Goal: Understand process/instructions: Learn about a topic

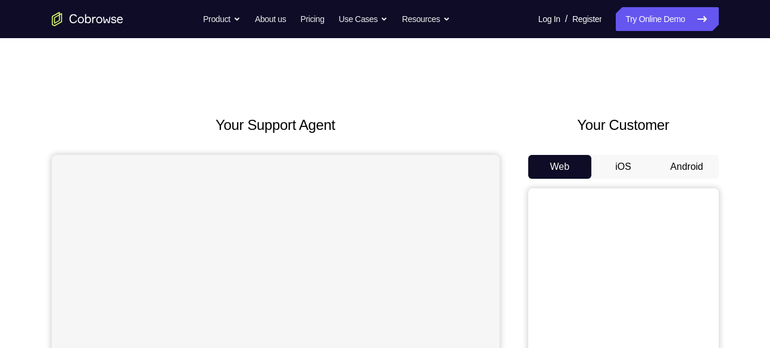
scroll to position [33, 0]
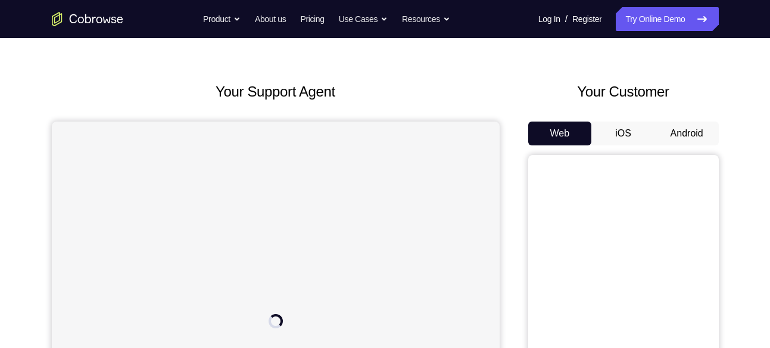
click at [670, 129] on button "Android" at bounding box center [687, 133] width 64 height 24
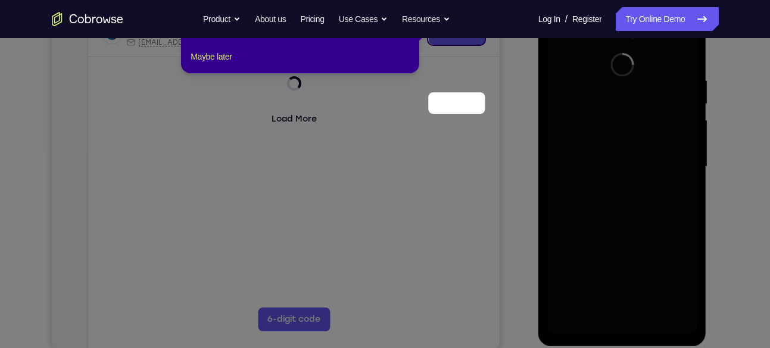
scroll to position [137, 0]
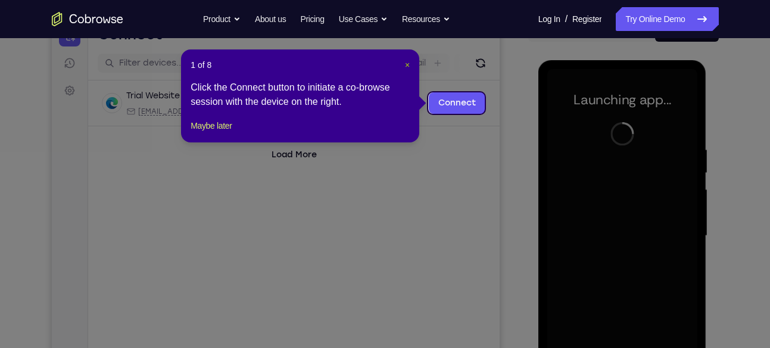
click at [407, 64] on span "×" at bounding box center [407, 65] width 5 height 10
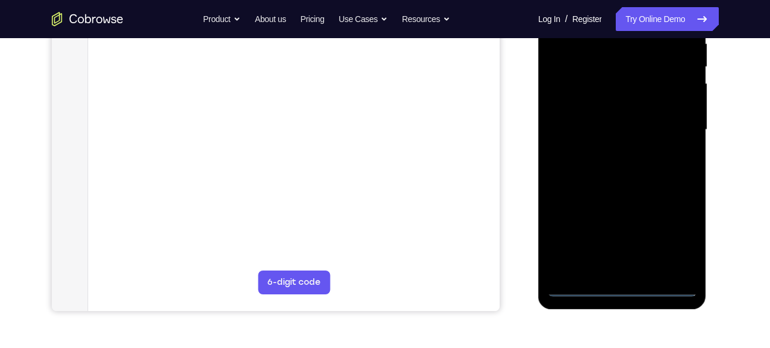
scroll to position [244, 0]
click at [620, 285] on div at bounding box center [622, 128] width 150 height 333
click at [683, 227] on div at bounding box center [622, 128] width 150 height 333
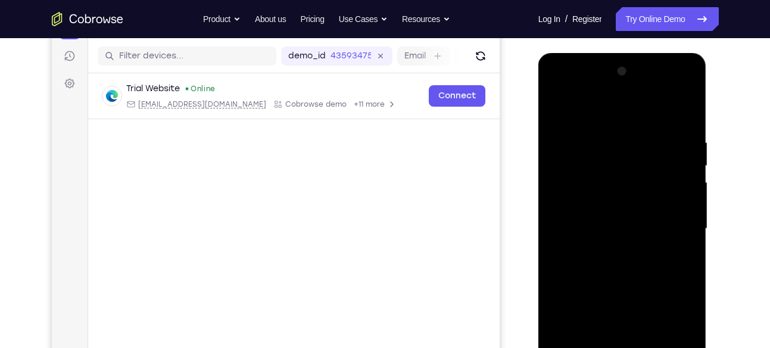
scroll to position [145, 0]
click at [671, 88] on div at bounding box center [622, 227] width 150 height 333
click at [573, 81] on div at bounding box center [622, 227] width 150 height 333
click at [567, 199] on div at bounding box center [622, 227] width 150 height 333
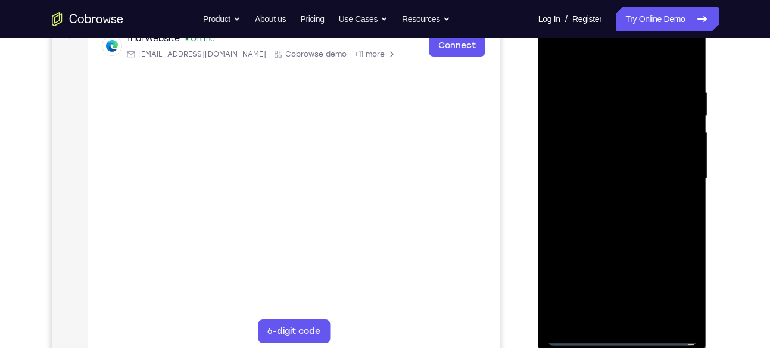
scroll to position [195, 0]
click at [612, 179] on div at bounding box center [622, 177] width 150 height 333
click at [601, 160] on div at bounding box center [622, 177] width 150 height 333
click at [613, 191] on div at bounding box center [622, 177] width 150 height 333
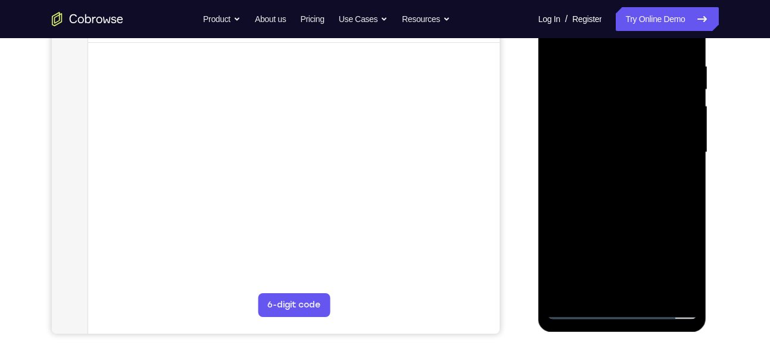
scroll to position [221, 0]
click at [619, 291] on div at bounding box center [622, 151] width 150 height 333
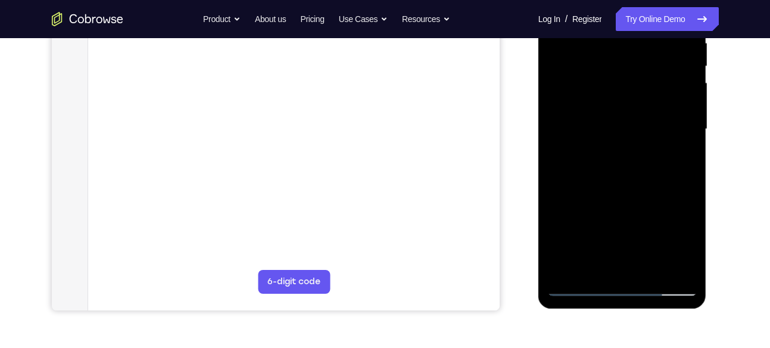
scroll to position [217, 0]
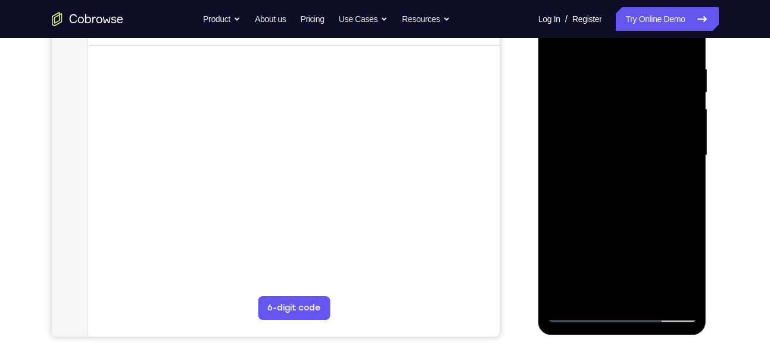
click at [616, 130] on div at bounding box center [622, 155] width 150 height 333
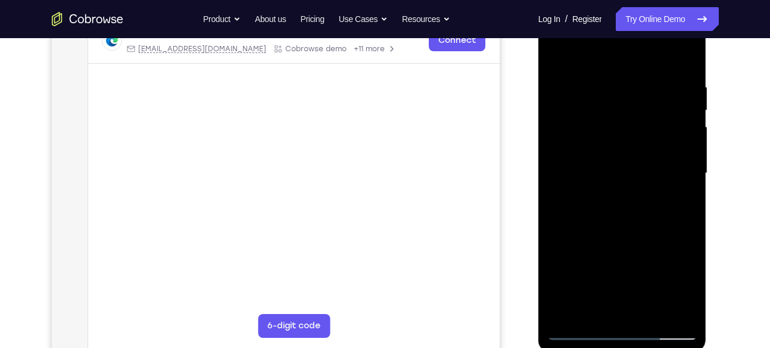
scroll to position [196, 0]
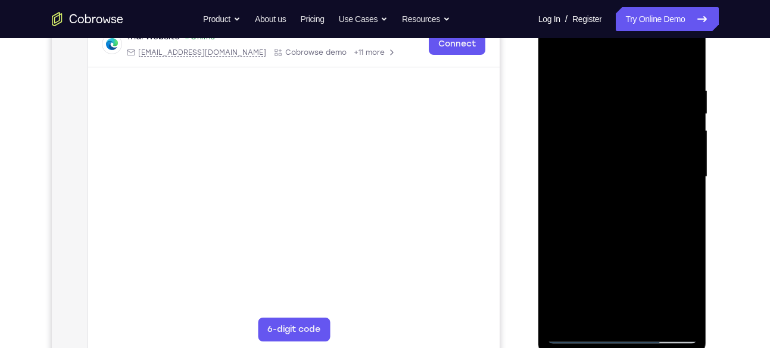
click at [684, 182] on div at bounding box center [622, 176] width 150 height 333
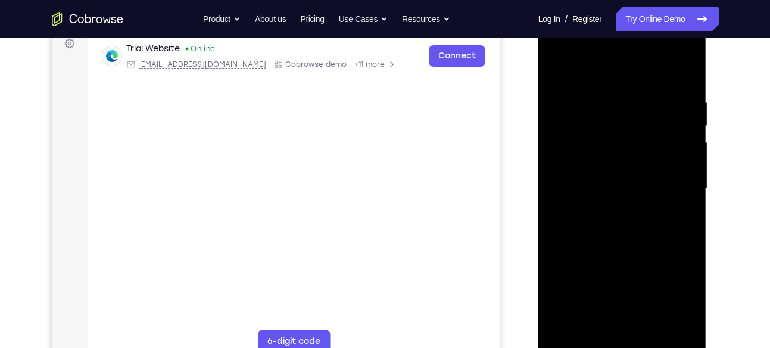
click at [683, 197] on div at bounding box center [622, 188] width 150 height 333
click at [687, 197] on div at bounding box center [622, 188] width 150 height 333
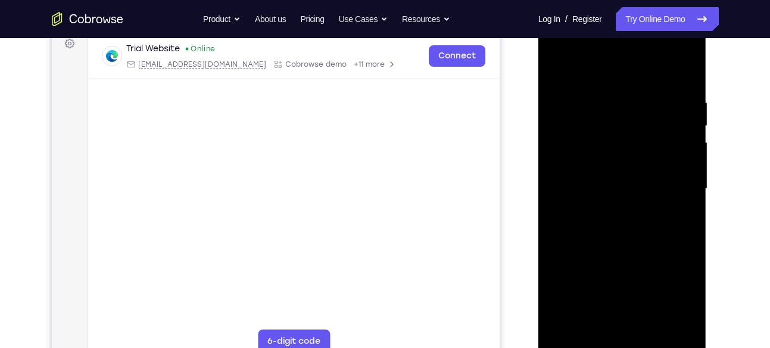
click at [688, 71] on div at bounding box center [622, 188] width 150 height 333
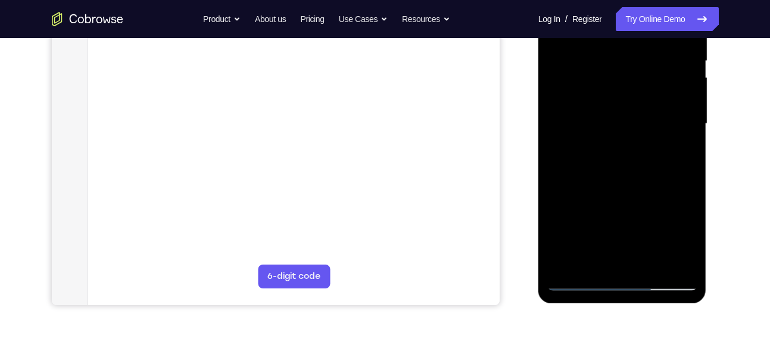
scroll to position [248, 0]
click at [569, 110] on div at bounding box center [622, 124] width 150 height 333
click at [616, 123] on div at bounding box center [622, 124] width 150 height 333
click at [572, 105] on div at bounding box center [622, 124] width 150 height 333
